Goal: Information Seeking & Learning: Learn about a topic

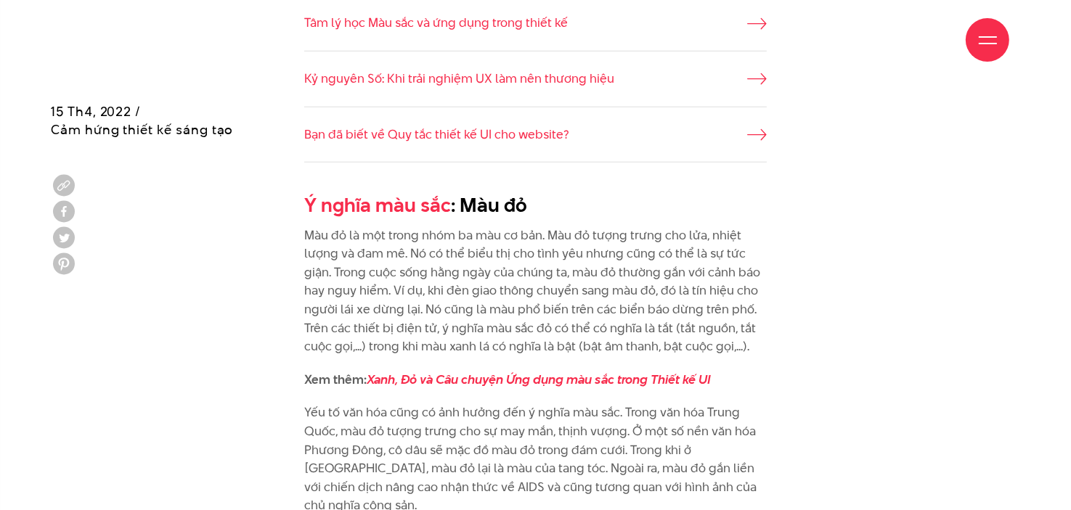
scroll to position [1234, 0]
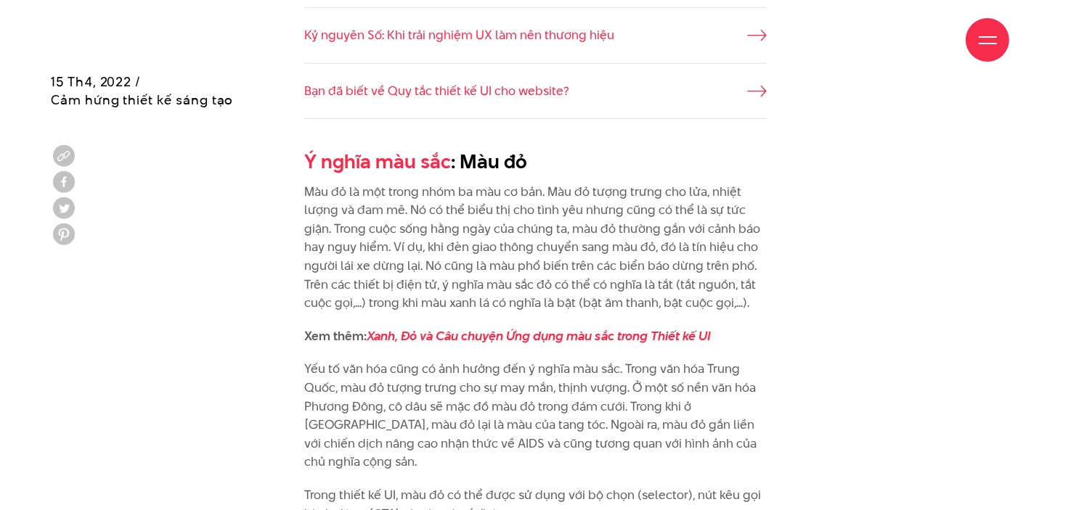
click at [469, 220] on p "Màu đỏ là một trong nhóm ba màu cơ bản. Màu đỏ tượng trưng cho lửa, nhiệt lượng…" at bounding box center [535, 248] width 463 height 130
click at [547, 193] on p "Màu đỏ là một trong nhóm ba màu cơ bản. Màu đỏ tượng trưng cho lửa, nhiệt lượng…" at bounding box center [535, 248] width 463 height 130
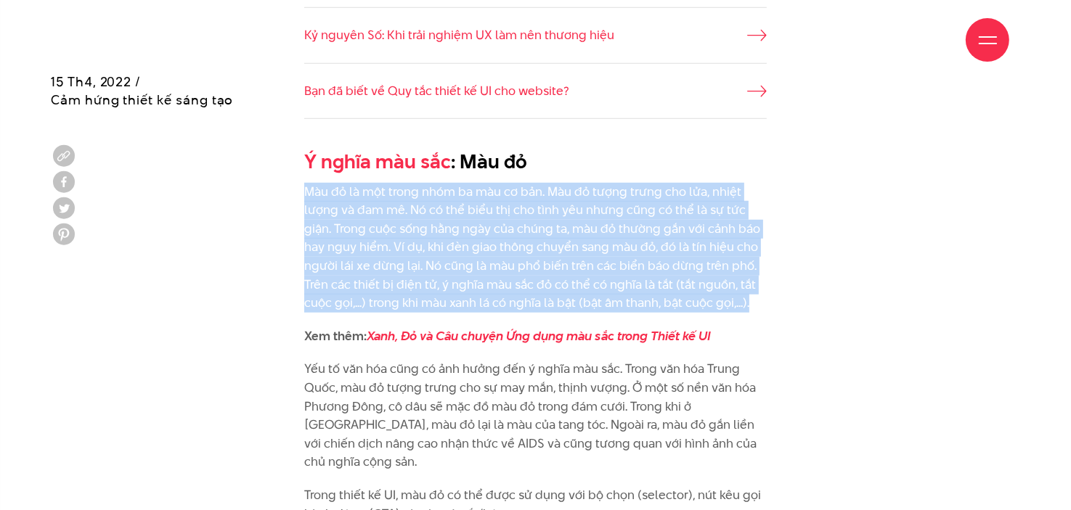
drag, startPoint x: 371, startPoint y: 193, endPoint x: 790, endPoint y: 305, distance: 434.1
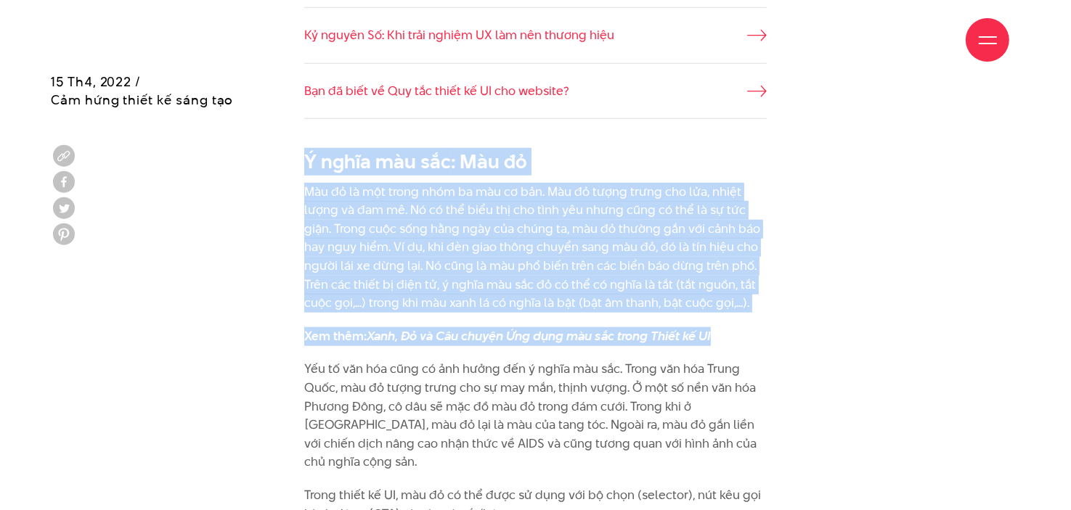
drag, startPoint x: 787, startPoint y: 316, endPoint x: 295, endPoint y: 150, distance: 519.4
click at [359, 227] on p "Màu đỏ là một trong nhóm ba màu cơ bản. Màu đỏ tượng trưng cho lửa, nhiệt lượng…" at bounding box center [535, 248] width 463 height 130
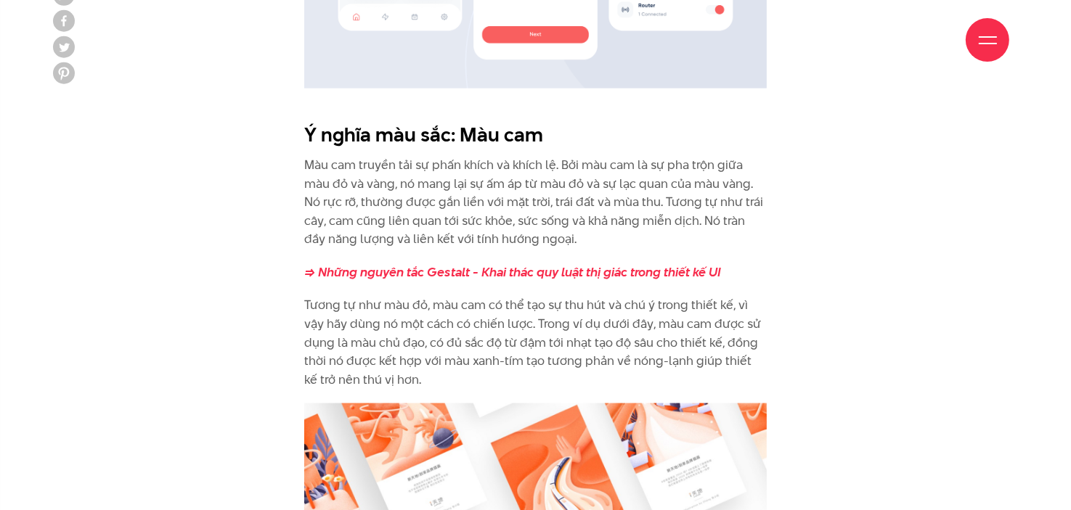
scroll to position [2105, 0]
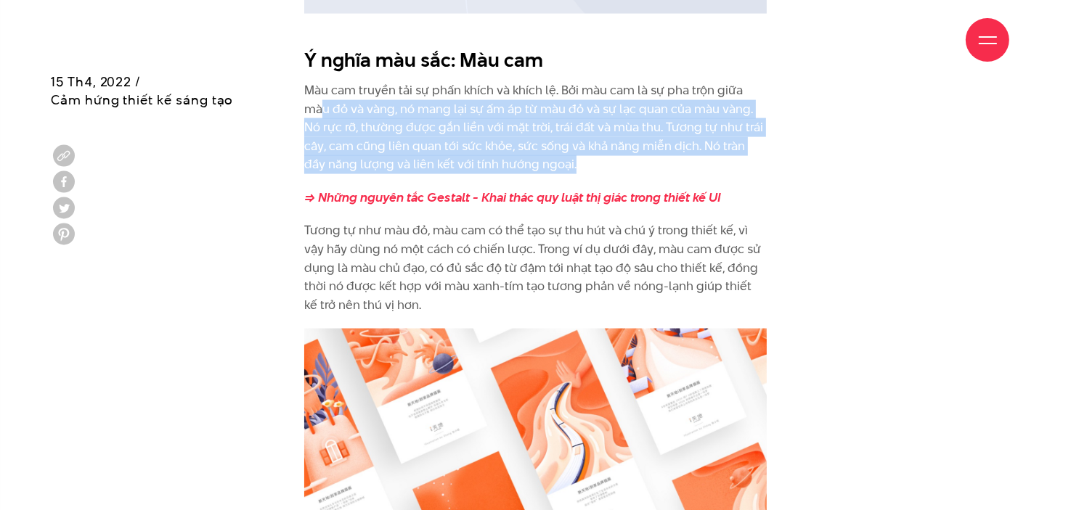
drag, startPoint x: 325, startPoint y: 92, endPoint x: 577, endPoint y: 148, distance: 258.0
click at [577, 148] on p "Màu cam truyền tải sự phấn khích và khích lệ. Bởi màu cam là sự pha trộn giữa m…" at bounding box center [535, 127] width 463 height 93
click at [579, 145] on p "Màu cam truyền tải sự phấn khích và khích lệ. Bởi màu cam là sự pha trộn giữa m…" at bounding box center [535, 127] width 463 height 93
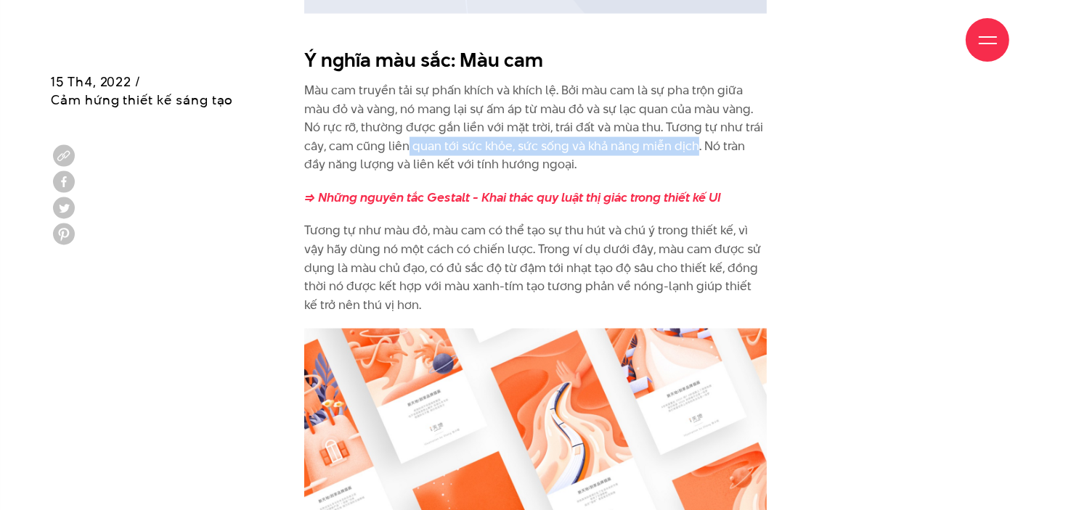
drag, startPoint x: 417, startPoint y: 127, endPoint x: 693, endPoint y: 134, distance: 276.6
click at [694, 134] on p "Màu cam truyền tải sự phấn khích và khích lệ. Bởi màu cam là sự pha trộn giữa m…" at bounding box center [535, 127] width 463 height 93
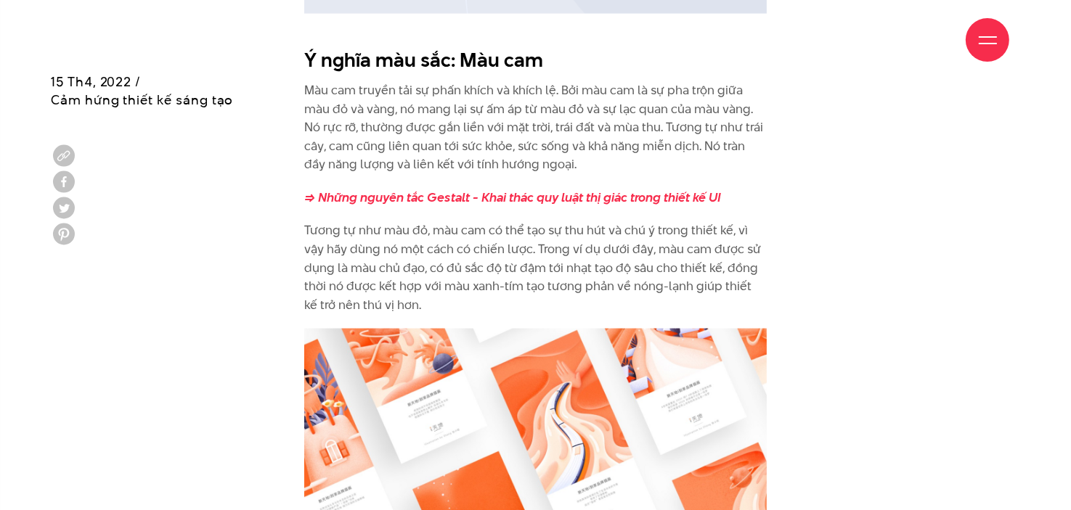
click at [368, 134] on p "Màu cam truyền tải sự phấn khích và khích lệ. Bởi màu cam là sự pha trộn giữa m…" at bounding box center [535, 127] width 463 height 93
drag, startPoint x: 339, startPoint y: 144, endPoint x: 471, endPoint y: 141, distance: 132.1
click at [471, 141] on p "Màu cam truyền tải sự phấn khích và khích lệ. Bởi màu cam là sự pha trộn giữa m…" at bounding box center [535, 127] width 463 height 93
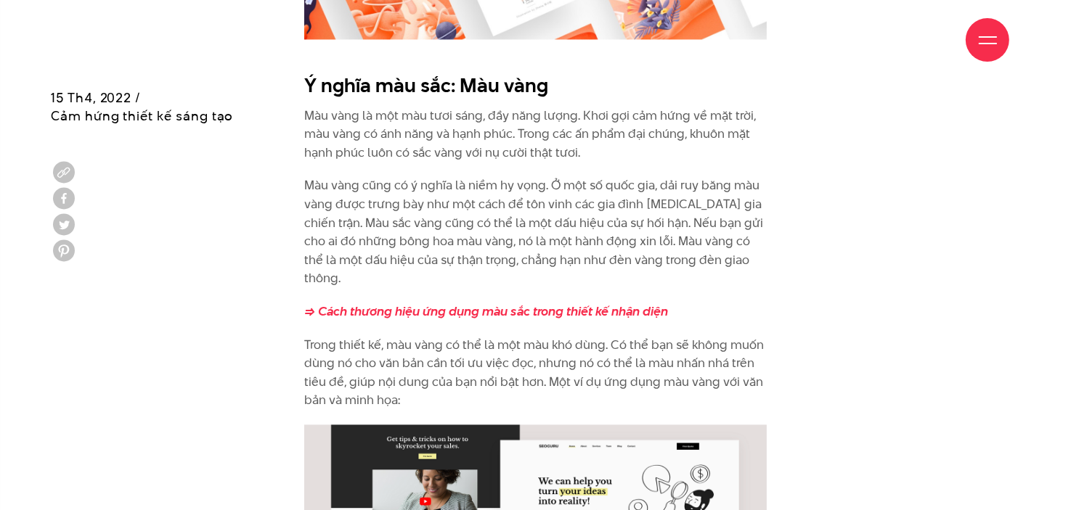
scroll to position [2758, 0]
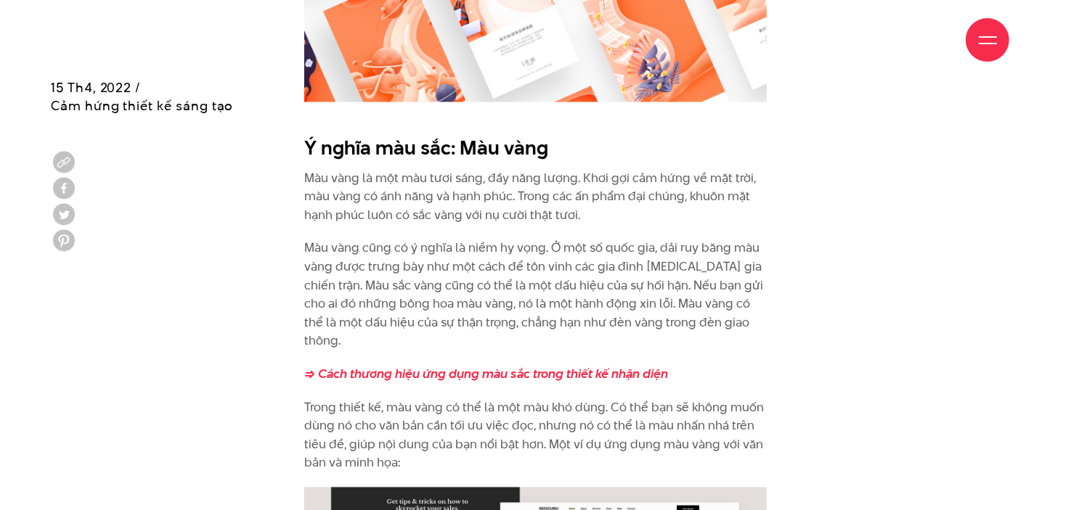
scroll to position [2685, 0]
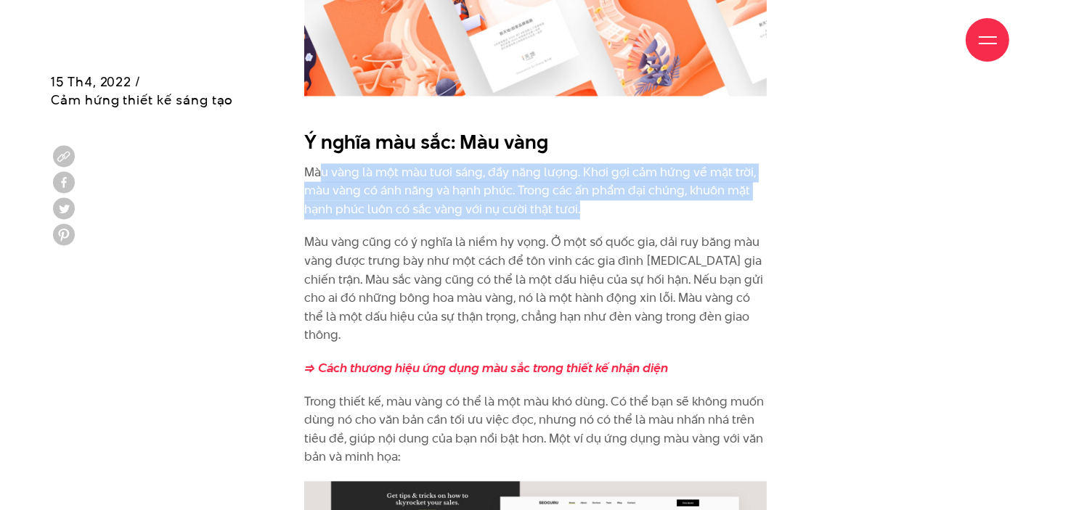
drag, startPoint x: 336, startPoint y: 152, endPoint x: 635, endPoint y: 193, distance: 301.9
click at [635, 193] on p "Màu vàng là một màu tươi sáng, đầy năng lượng. Khơi gợi cảm hứng về mặt trời, m…" at bounding box center [535, 191] width 463 height 56
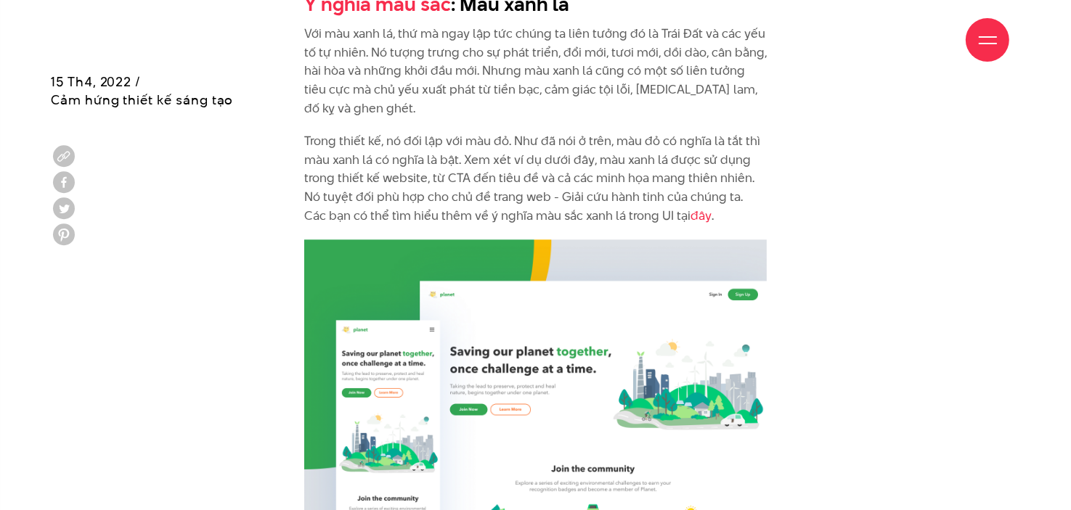
click at [415, 187] on p "Trong thiết kế, nó đối lập với màu đỏ. Như đã nói ở trên, màu đỏ có nghĩa là tắ…" at bounding box center [535, 178] width 463 height 93
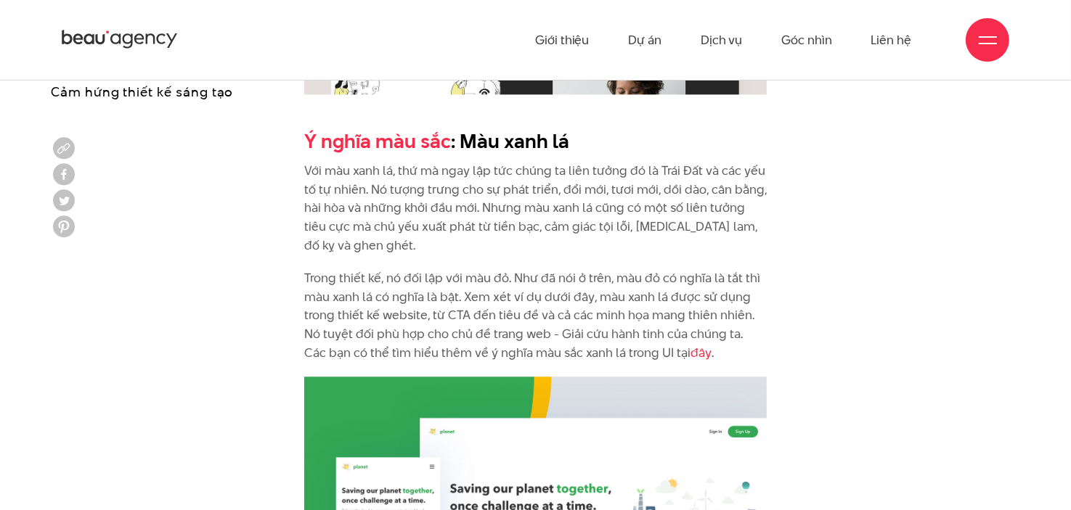
scroll to position [3411, 0]
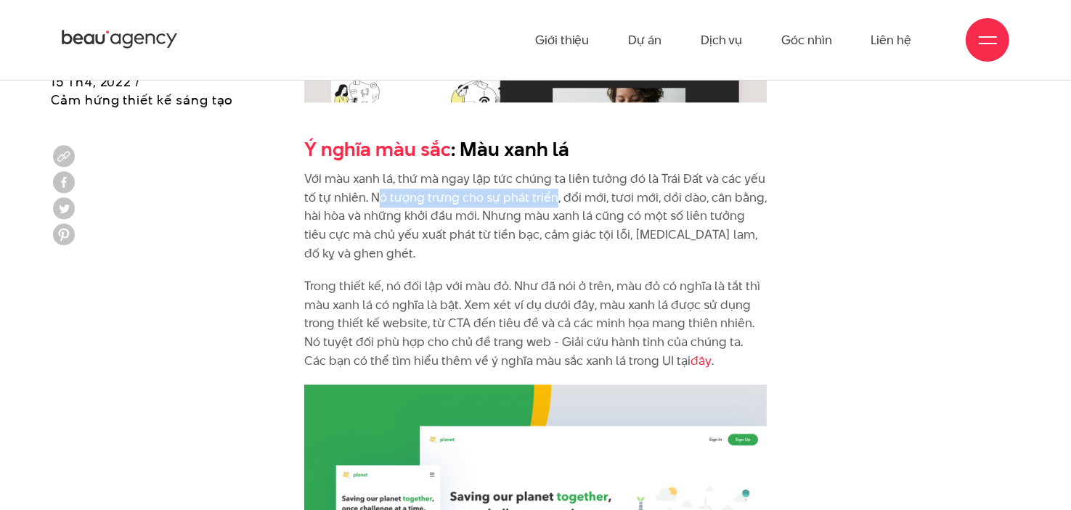
drag, startPoint x: 377, startPoint y: 160, endPoint x: 554, endPoint y: 156, distance: 177.1
click at [554, 170] on p "Với màu xanh lá, thứ mà ngay lập tức chúng ta liên tưởng đó là Trái Đất và các …" at bounding box center [535, 216] width 463 height 93
click at [589, 191] on p "Với màu xanh lá, thứ mà ngay lập tức chúng ta liên tưởng đó là Trái Đất và các …" at bounding box center [535, 216] width 463 height 93
drag, startPoint x: 591, startPoint y: 180, endPoint x: 691, endPoint y: 187, distance: 100.4
click at [691, 187] on p "Với màu xanh lá, thứ mà ngay lập tức chúng ta liên tưởng đó là Trái Đất và các …" at bounding box center [535, 216] width 463 height 93
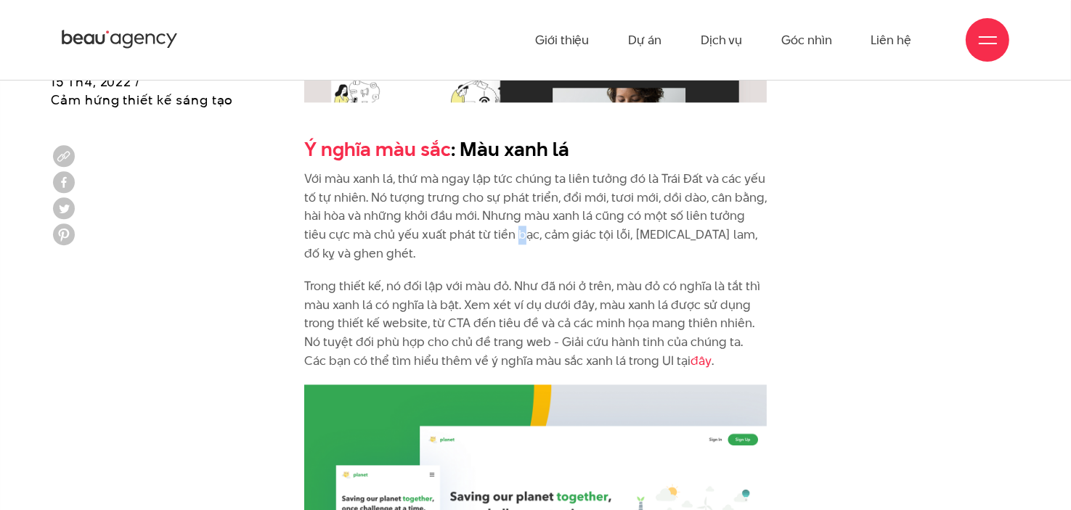
click at [494, 192] on p "Với màu xanh lá, thứ mà ngay lập tức chúng ta liên tưởng đó là Trái Đất và các …" at bounding box center [535, 216] width 463 height 93
click at [481, 181] on p "Với màu xanh lá, thứ mà ngay lập tức chúng ta liên tưởng đó là Trái Đất và các …" at bounding box center [535, 216] width 463 height 93
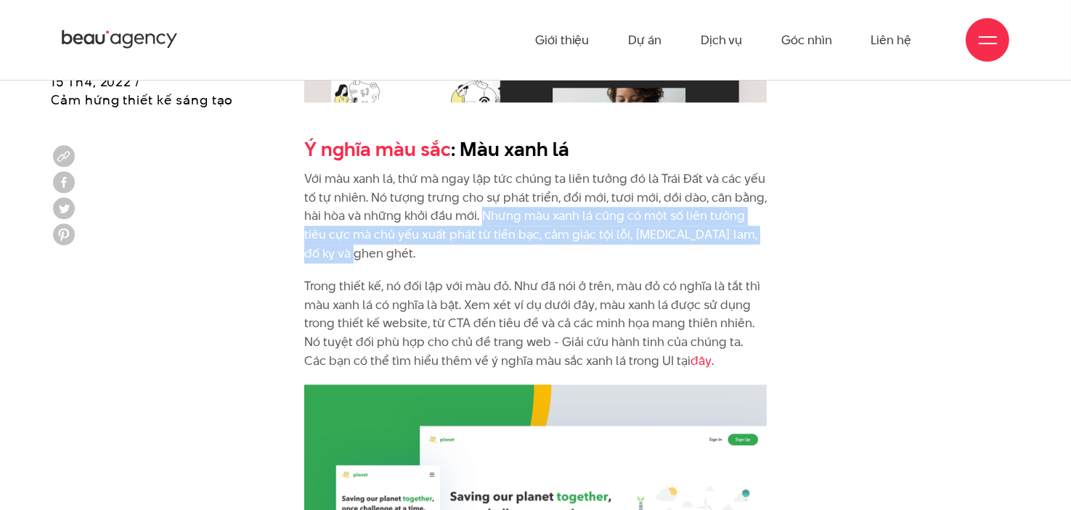
drag, startPoint x: 481, startPoint y: 179, endPoint x: 492, endPoint y: 213, distance: 35.1
click at [492, 213] on p "Với màu xanh lá, thứ mà ngay lập tức chúng ta liên tưởng đó là Trái Đất và các …" at bounding box center [535, 216] width 463 height 93
drag, startPoint x: 543, startPoint y: 205, endPoint x: 546, endPoint y: 229, distance: 23.4
click at [543, 206] on p "Với màu xanh lá, thứ mà ngay lập tức chúng ta liên tưởng đó là Trái Đất và các …" at bounding box center [535, 216] width 463 height 93
click at [565, 171] on p "Với màu xanh lá, thứ mà ngay lập tức chúng ta liên tưởng đó là Trái Đất và các …" at bounding box center [535, 216] width 463 height 93
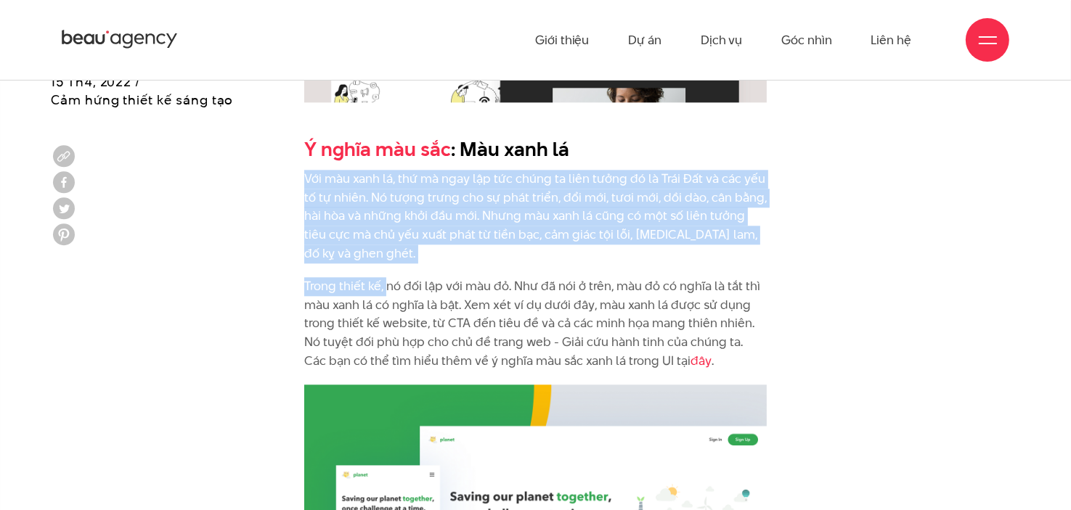
drag, startPoint x: 371, startPoint y: 226, endPoint x: 235, endPoint y: 142, distance: 160.1
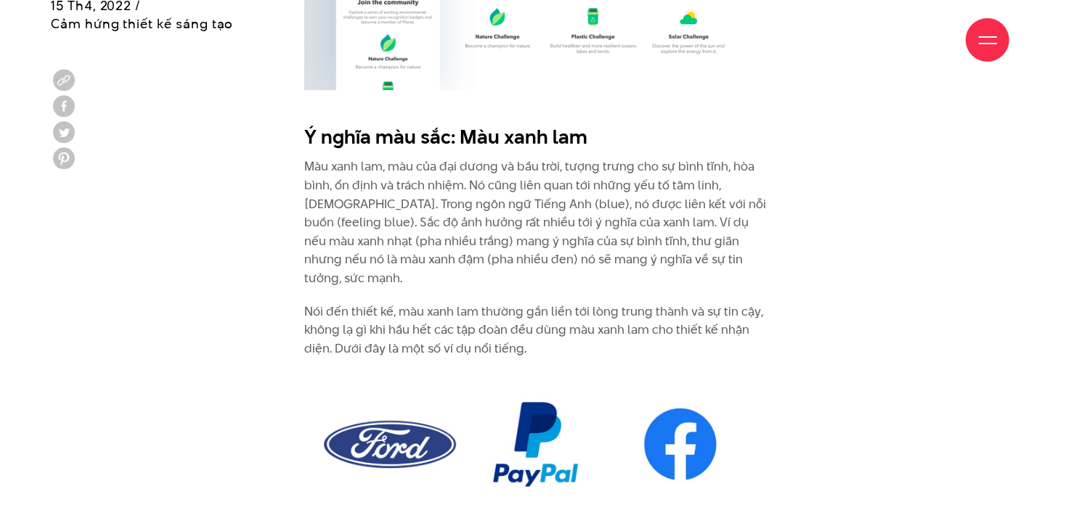
scroll to position [4064, 0]
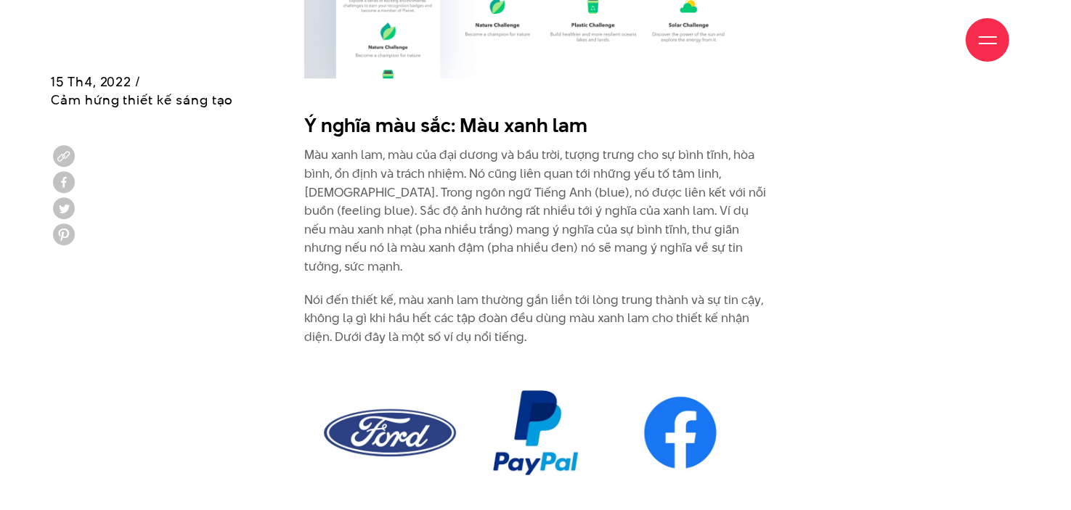
click at [428, 291] on p "Nói đến thiết kế, màu xanh lam thường gắn liền tới lòng trung thành và sự tin c…" at bounding box center [535, 319] width 463 height 56
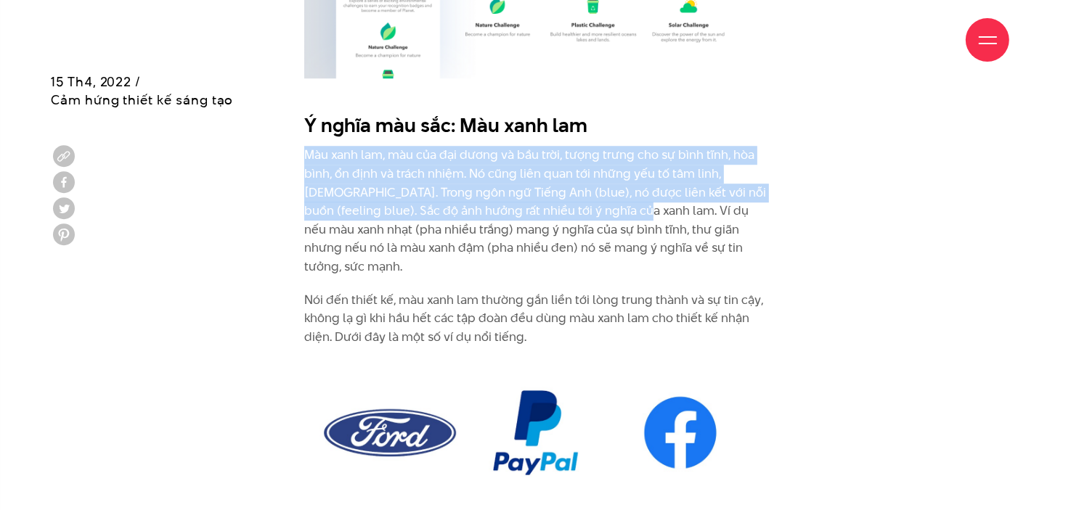
drag, startPoint x: 337, startPoint y: 124, endPoint x: 573, endPoint y: 174, distance: 241.1
click at [573, 174] on p "Màu xanh lam, màu của đại dương và bầu trời, tượng trưng cho sự bình tĩnh, hòa …" at bounding box center [535, 211] width 463 height 130
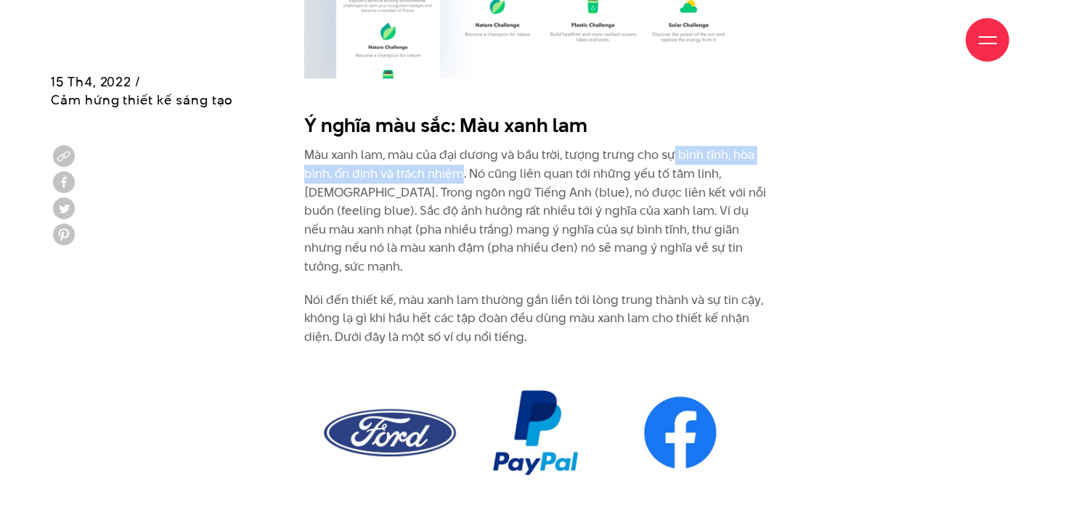
drag, startPoint x: 459, startPoint y: 139, endPoint x: 670, endPoint y: 118, distance: 211.5
click at [670, 146] on p "Màu xanh lam, màu của đại dương và bầu trời, tượng trưng cho sự bình tĩnh, hòa …" at bounding box center [535, 211] width 463 height 130
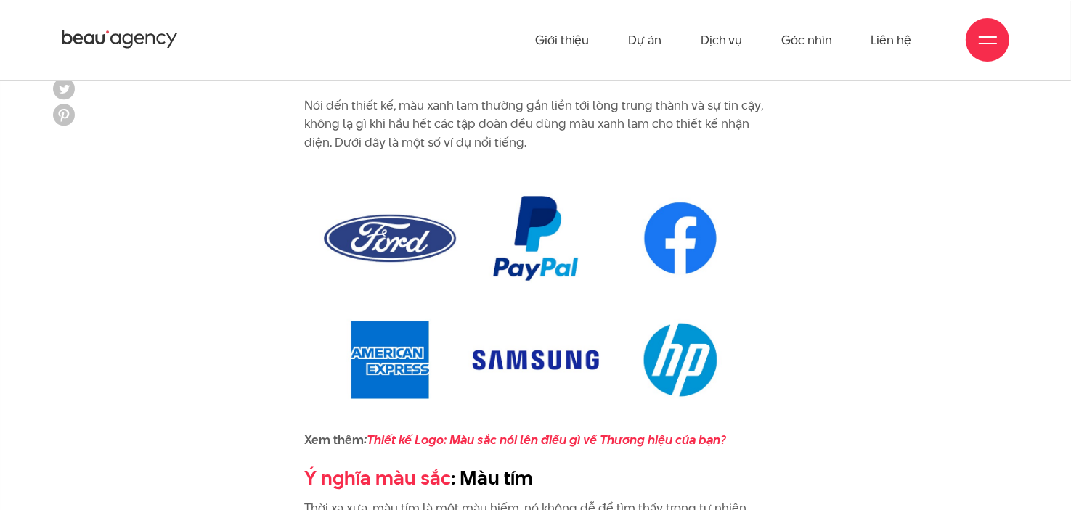
scroll to position [4282, 0]
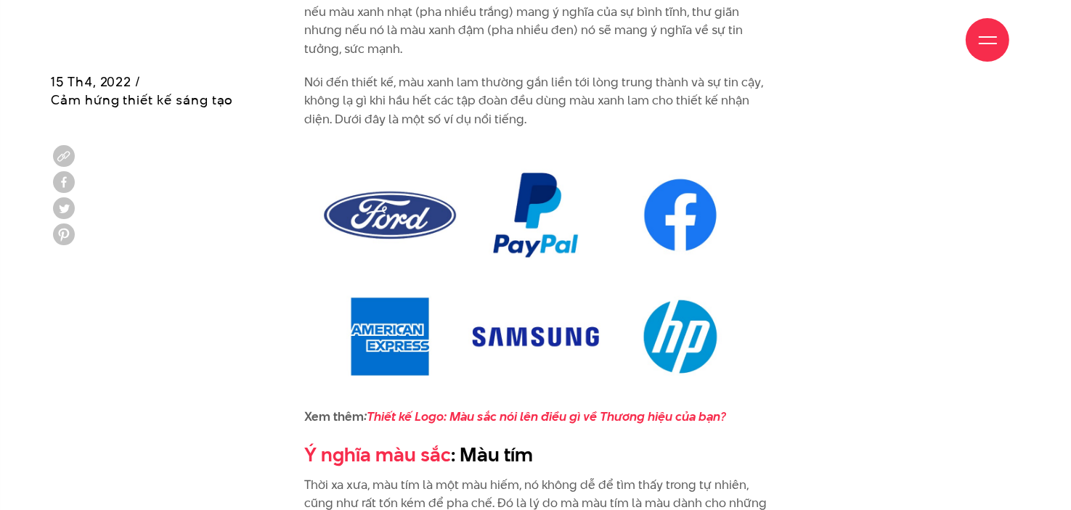
click at [538, 303] on img at bounding box center [535, 275] width 463 height 265
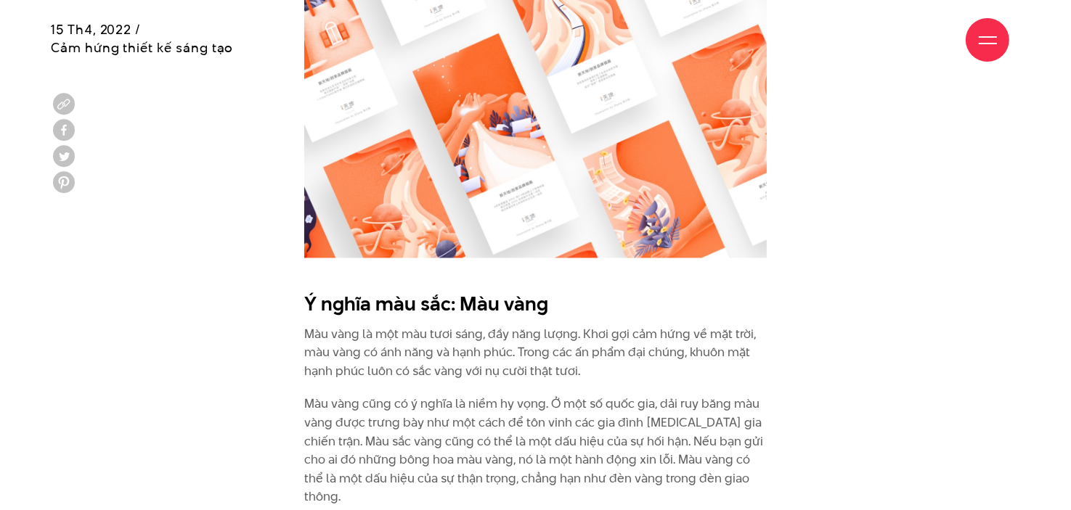
scroll to position [2540, 0]
